Goal: Task Accomplishment & Management: Use online tool/utility

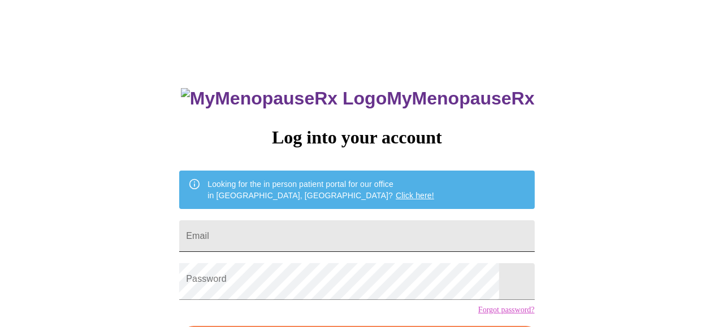
click at [329, 249] on input "Email" at bounding box center [356, 237] width 355 height 32
type input "[EMAIL_ADDRESS][DOMAIN_NAME]"
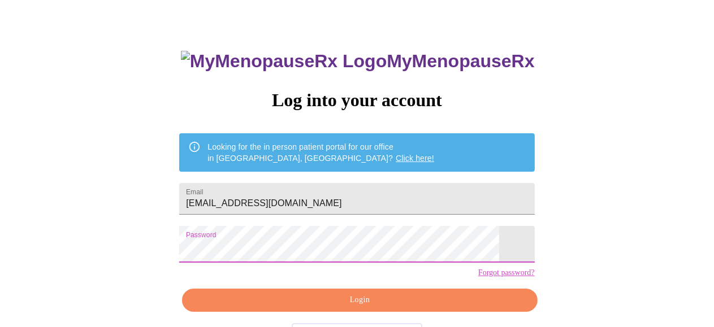
scroll to position [57, 0]
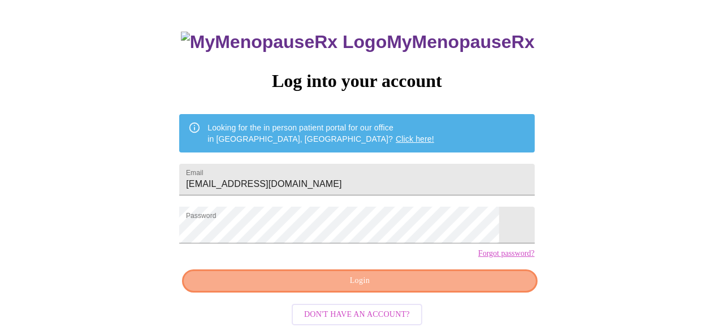
click at [380, 288] on span "Login" at bounding box center [359, 281] width 329 height 14
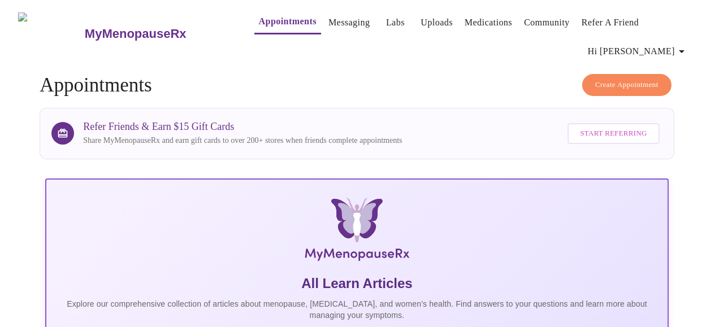
click at [278, 19] on link "Appointments" at bounding box center [288, 22] width 58 height 16
click at [259, 18] on link "Appointments" at bounding box center [288, 22] width 58 height 16
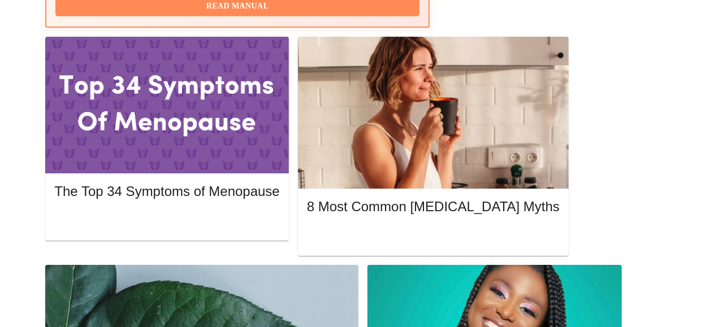
scroll to position [566, 0]
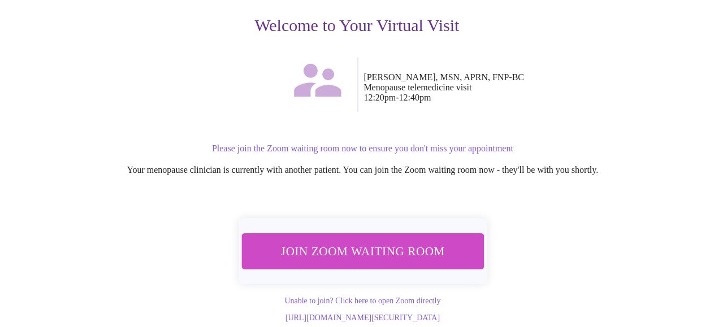
scroll to position [224, 0]
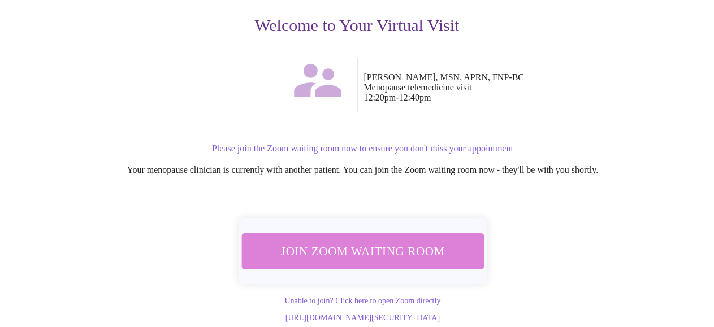
click at [387, 241] on span "Join Zoom Waiting Room" at bounding box center [362, 251] width 213 height 21
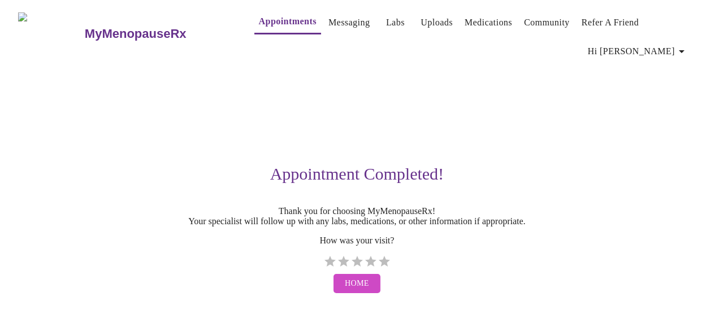
scroll to position [25, 0]
